Goal: Task Accomplishment & Management: Use online tool/utility

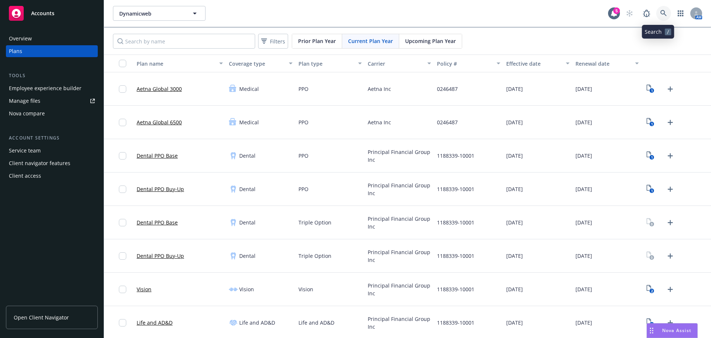
click at [660, 9] on link at bounding box center [664, 13] width 15 height 15
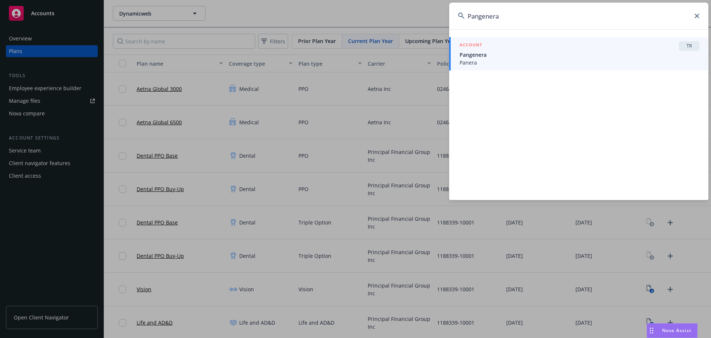
type input "Pangenera"
click at [494, 56] on span "Pangenera" at bounding box center [580, 55] width 240 height 8
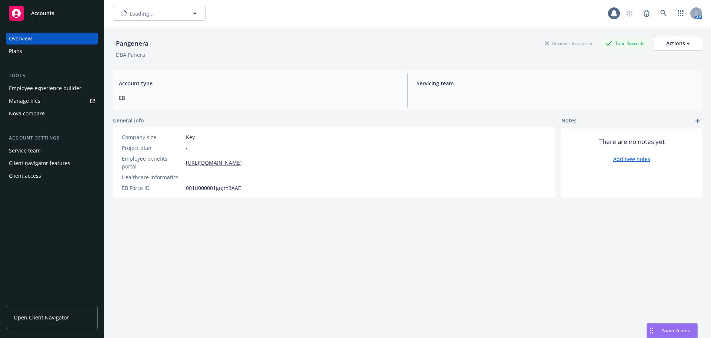
click at [33, 48] on div "Plans" at bounding box center [52, 51] width 86 height 12
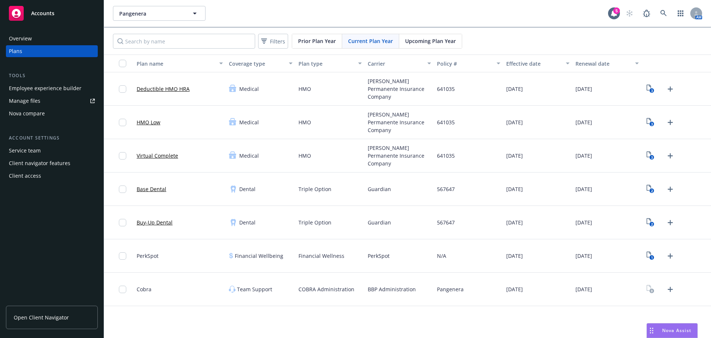
click at [38, 113] on div "Nova compare" at bounding box center [27, 113] width 36 height 12
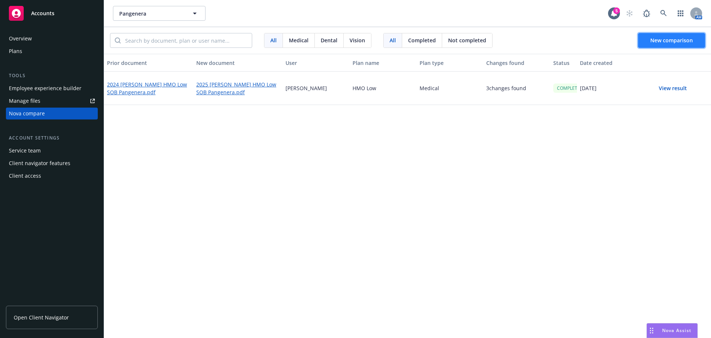
click at [677, 43] on span "New comparison" at bounding box center [672, 40] width 43 height 7
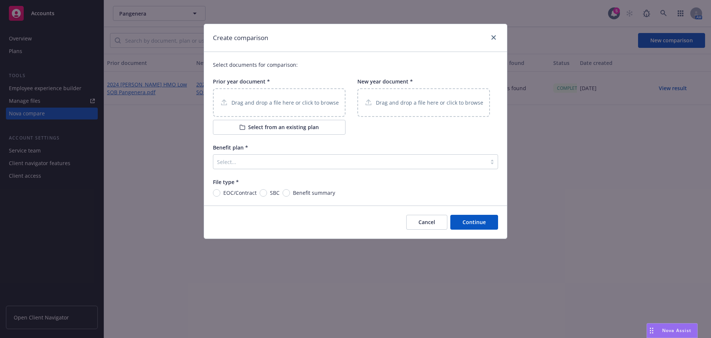
click at [287, 107] on div "Drag and drop a file here or click to browse" at bounding box center [279, 102] width 119 height 9
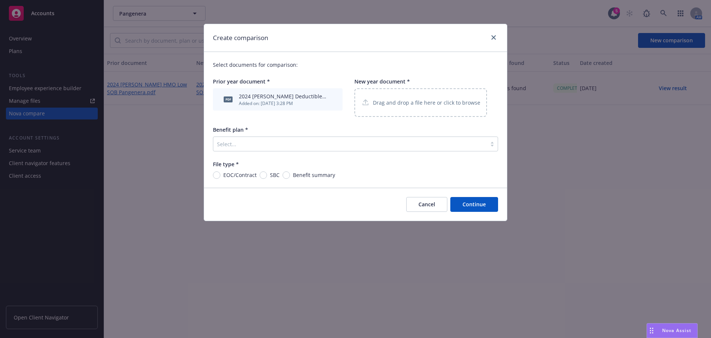
click at [392, 105] on p "Drag and drop a file here or click to browse" at bounding box center [426, 103] width 107 height 8
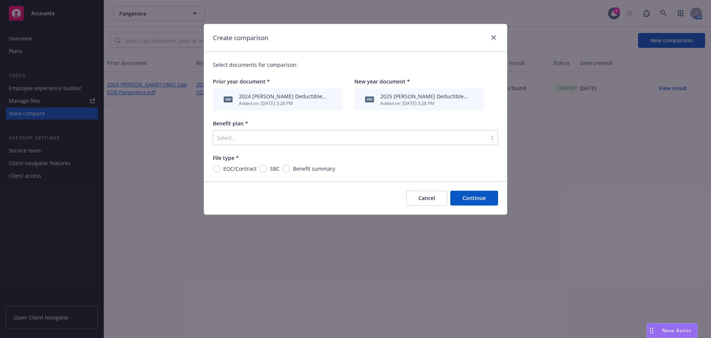
click at [289, 170] on div "Benefit summary" at bounding box center [309, 169] width 53 height 8
click at [284, 170] on input "Benefit summary" at bounding box center [286, 168] width 7 height 7
radio input "true"
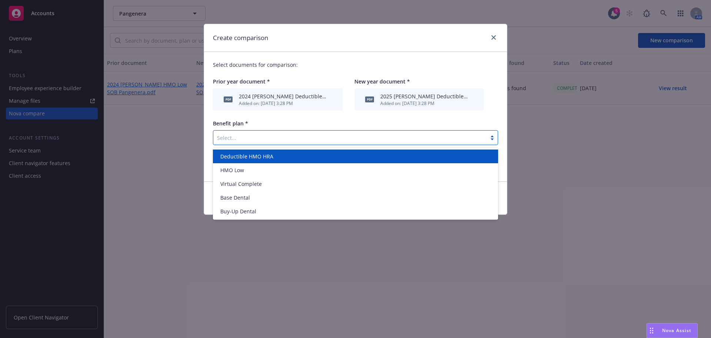
click at [293, 137] on div at bounding box center [350, 137] width 266 height 9
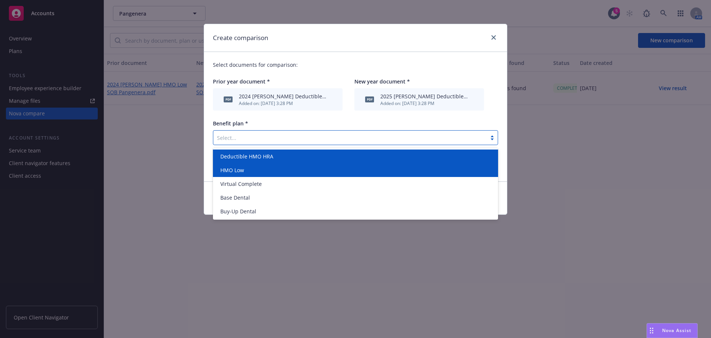
click at [275, 156] on div "Deductible HMO HRA" at bounding box center [355, 156] width 276 height 8
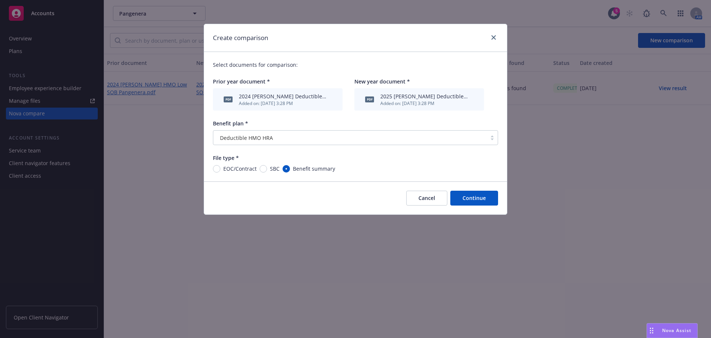
click at [477, 202] on button "Continue" at bounding box center [475, 197] width 48 height 15
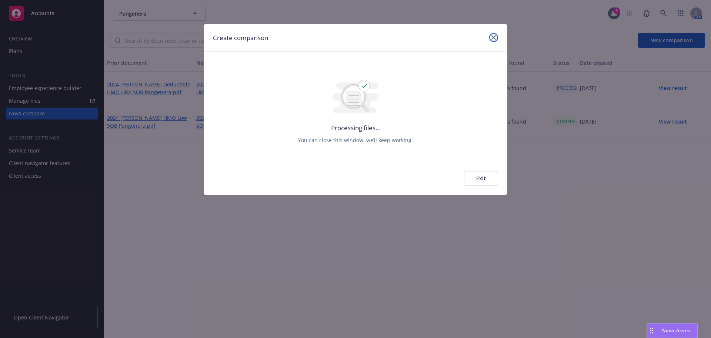
click at [494, 39] on icon "close" at bounding box center [494, 37] width 4 height 4
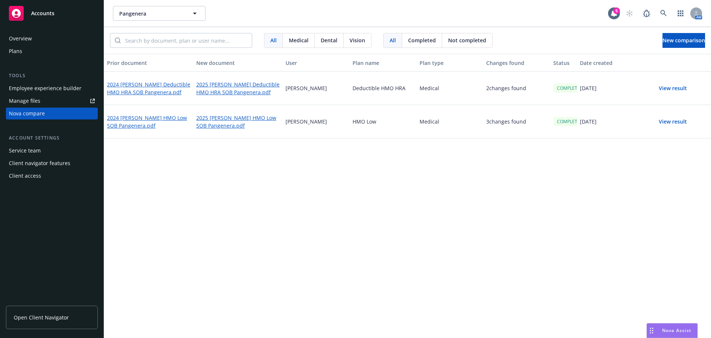
click at [667, 86] on button "View result" at bounding box center [673, 88] width 52 height 15
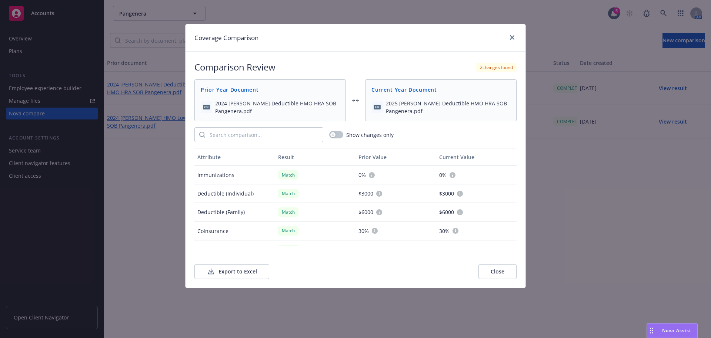
click at [230, 269] on button "Export to Excel" at bounding box center [232, 271] width 75 height 15
click at [512, 36] on icon "close" at bounding box center [512, 37] width 4 height 4
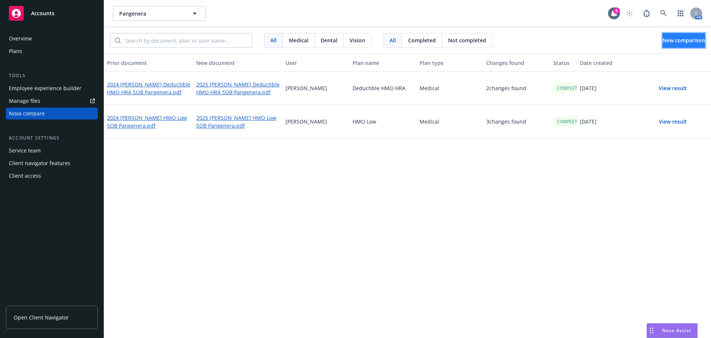
click at [670, 43] on span "New comparison" at bounding box center [684, 40] width 43 height 7
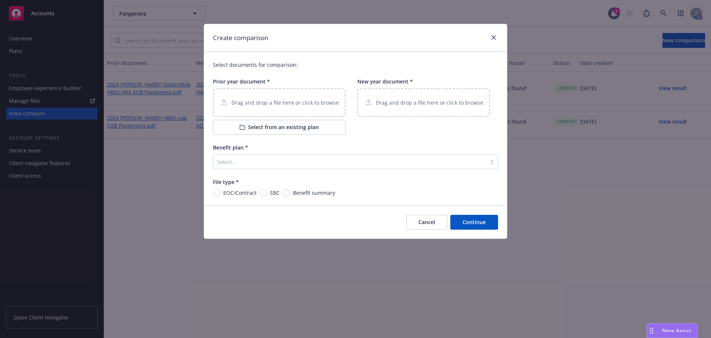
click at [278, 105] on p "Drag and drop a file here or click to browse" at bounding box center [285, 103] width 107 height 8
click at [402, 110] on div "Drag and drop a file here or click to browse" at bounding box center [424, 102] width 133 height 29
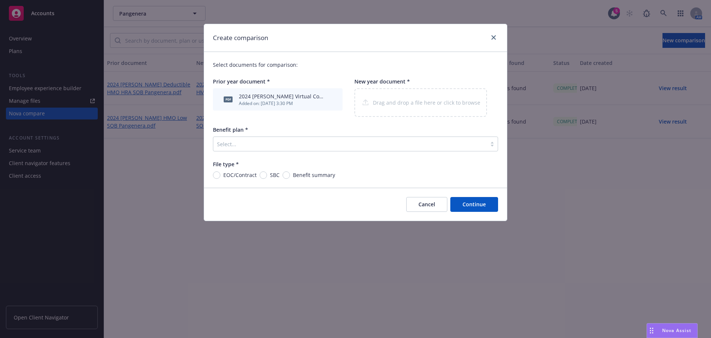
click at [293, 175] on span "Benefit summary" at bounding box center [314, 175] width 42 height 8
click at [290, 175] on input "Benefit summary" at bounding box center [286, 174] width 7 height 7
radio input "true"
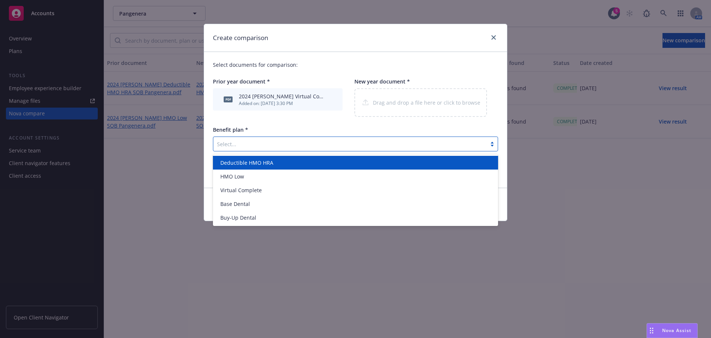
click at [307, 145] on div at bounding box center [350, 143] width 266 height 9
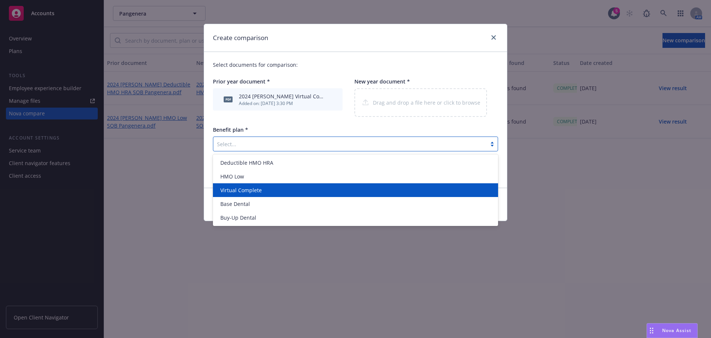
click at [280, 192] on div "Deductible HMO HRA HMO Low Virtual Complete Base Dental Buy-Up Dental" at bounding box center [355, 190] width 285 height 72
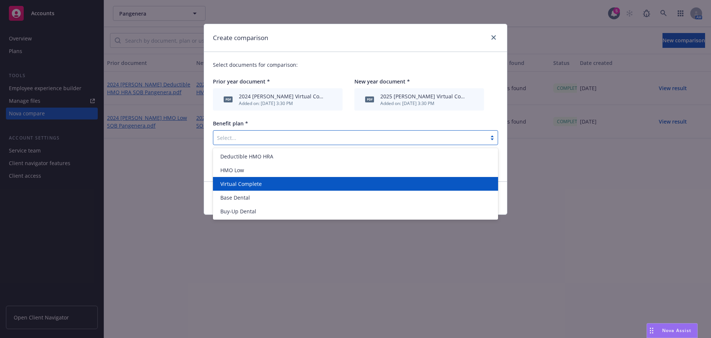
click at [255, 183] on span "Virtual Complete" at bounding box center [240, 184] width 41 height 8
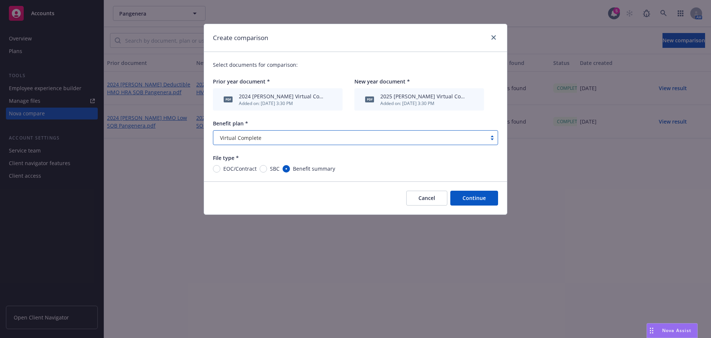
click at [484, 203] on button "Continue" at bounding box center [475, 197] width 48 height 15
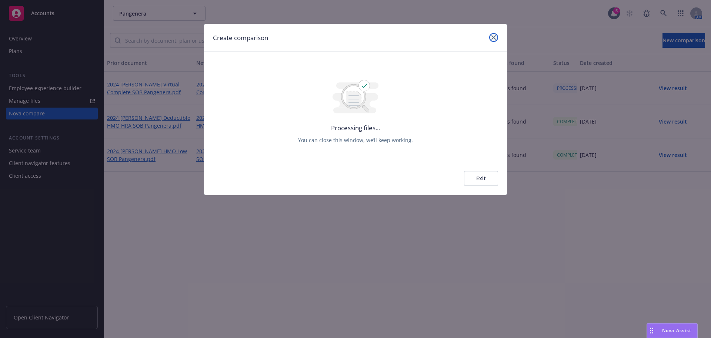
click at [491, 37] on link "close" at bounding box center [493, 37] width 9 height 9
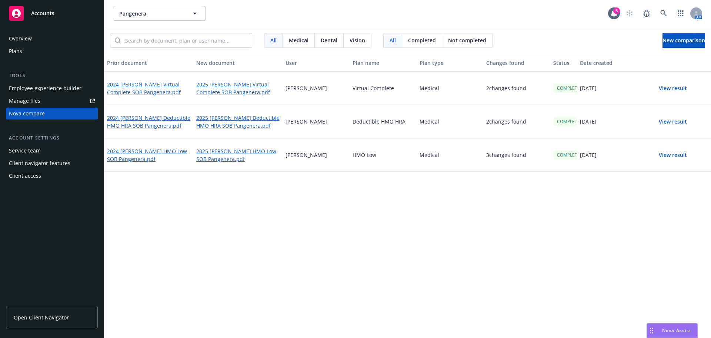
click at [333, 206] on div "Prior document New document User Plan name Plan type Changes found Status Date …" at bounding box center [407, 196] width 607 height 284
click at [673, 85] on button "View result" at bounding box center [673, 88] width 52 height 15
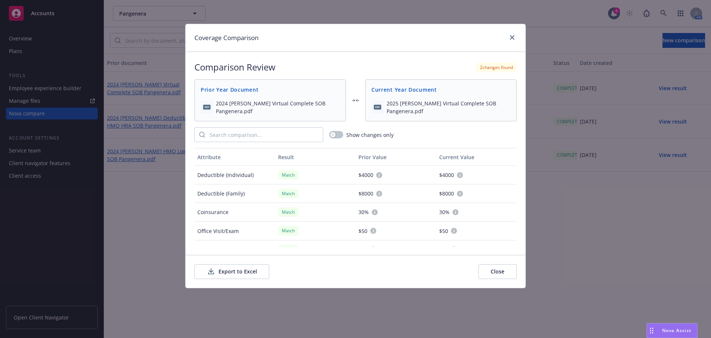
click at [247, 273] on button "Export to Excel" at bounding box center [232, 271] width 75 height 15
click at [510, 36] on icon "close" at bounding box center [512, 37] width 4 height 4
